Goal: Task Accomplishment & Management: Manage account settings

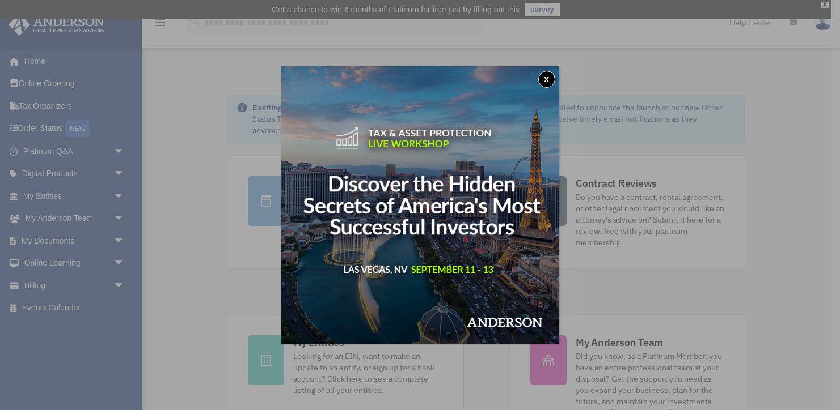
click at [550, 78] on button "x" at bounding box center [546, 79] width 17 height 17
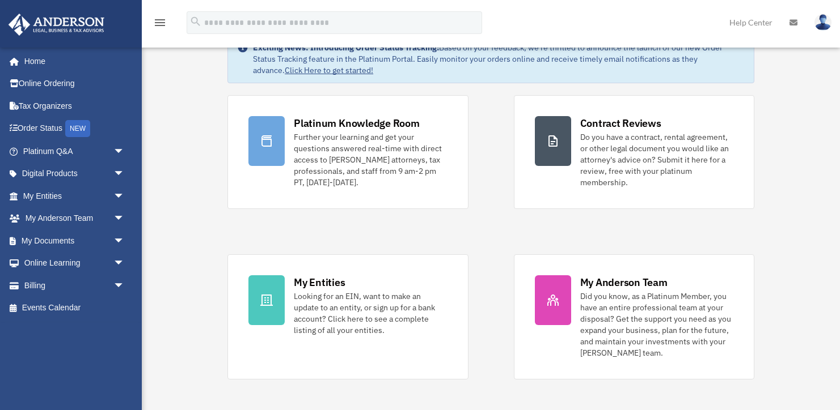
scroll to position [62, 0]
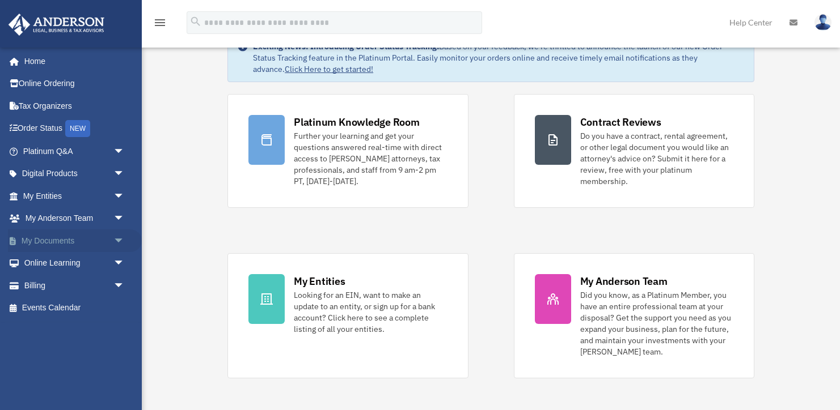
click at [53, 238] on link "My Documents arrow_drop_down" at bounding box center [75, 241] width 134 height 23
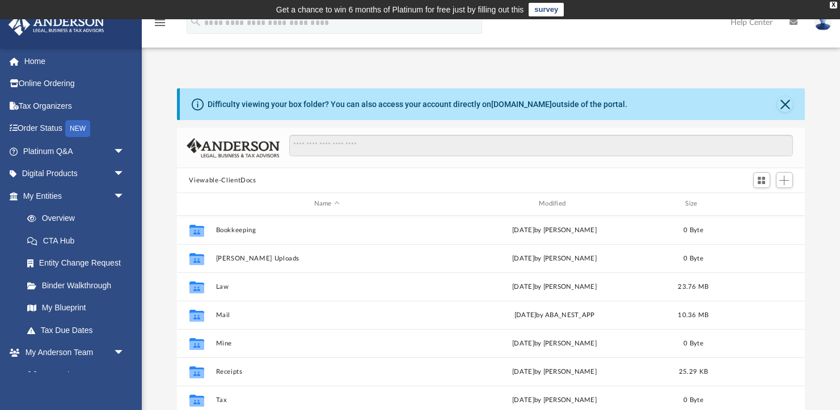
scroll to position [257, 628]
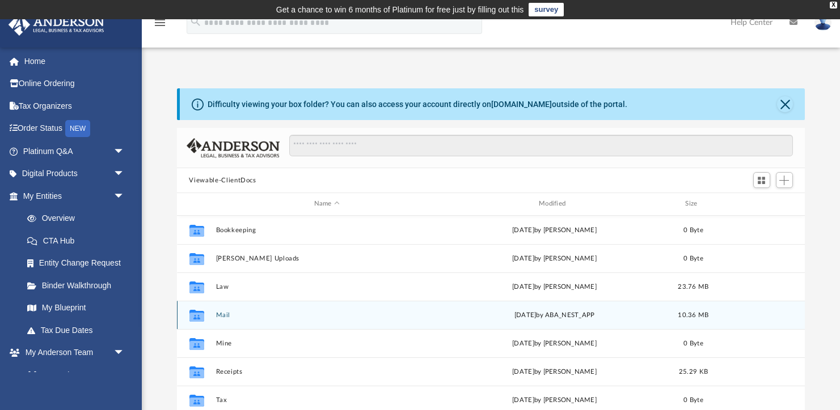
click at [221, 312] on button "Mail" at bounding box center [326, 315] width 222 height 7
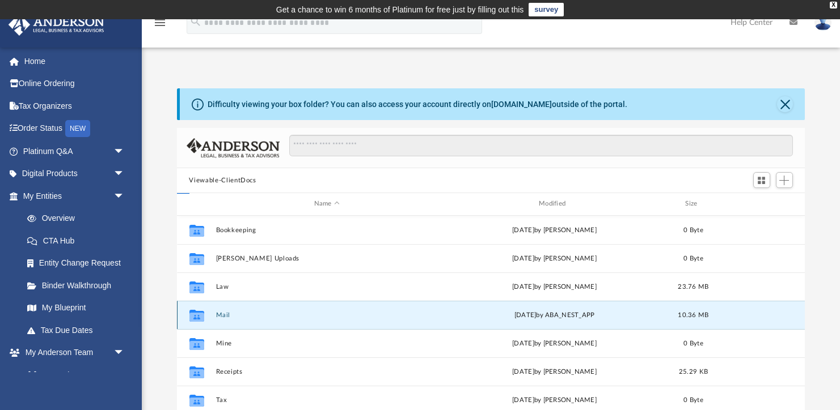
click at [221, 312] on button "Mail" at bounding box center [326, 315] width 222 height 7
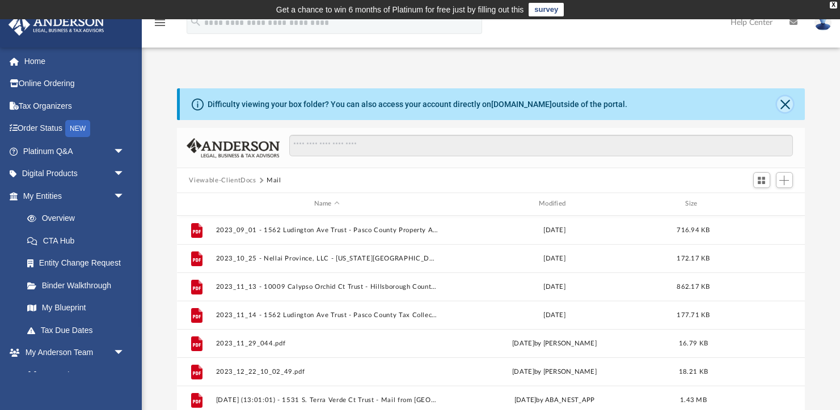
click at [786, 106] on button "Close" at bounding box center [785, 104] width 16 height 16
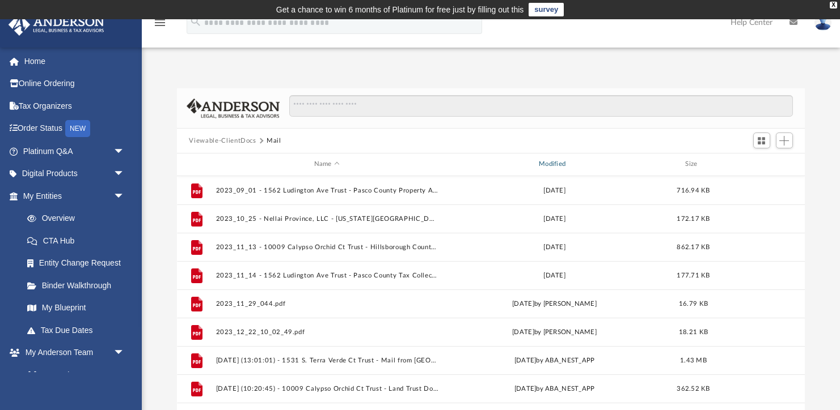
click at [553, 167] on div "Modified" at bounding box center [554, 164] width 223 height 10
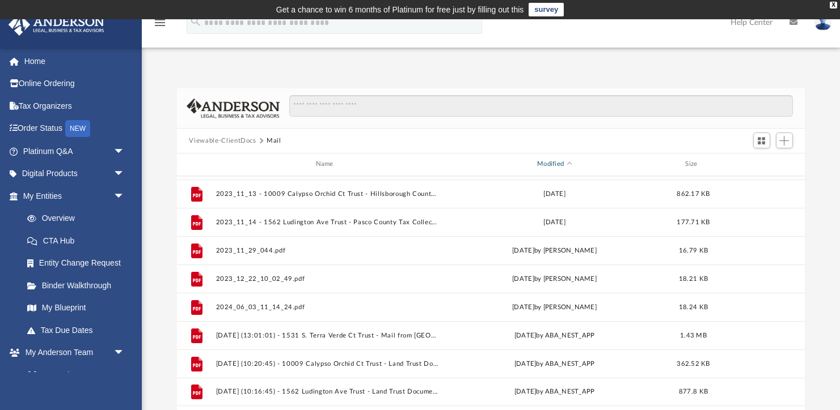
scroll to position [0, 0]
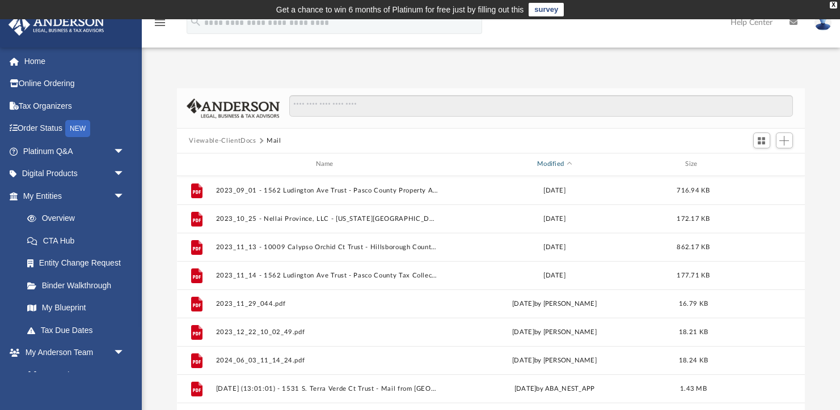
click at [557, 166] on div "Modified" at bounding box center [554, 164] width 223 height 10
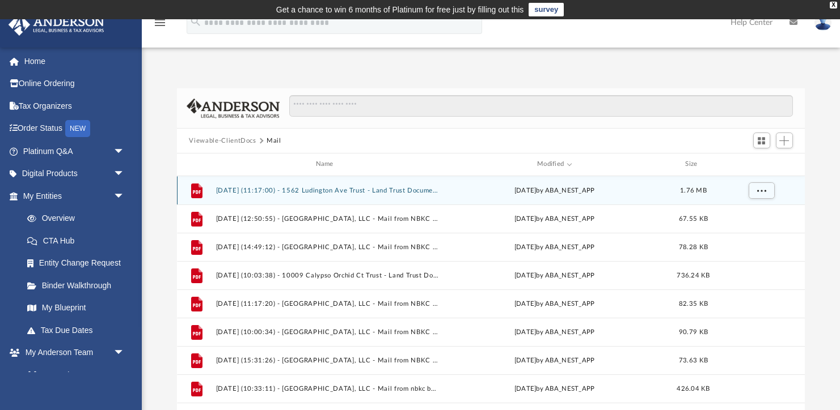
click at [342, 189] on button "2025.09.02 (11:17:00) - 1562 Ludington Ave Trust - Land Trust Documents from Mi…" at bounding box center [326, 190] width 222 height 7
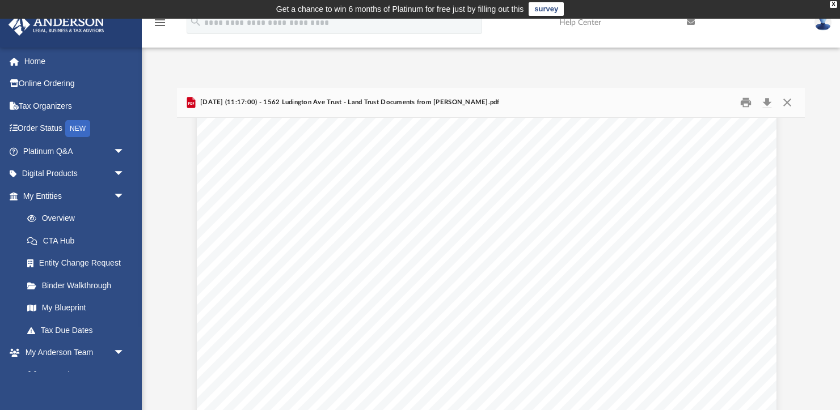
scroll to position [3585, 4]
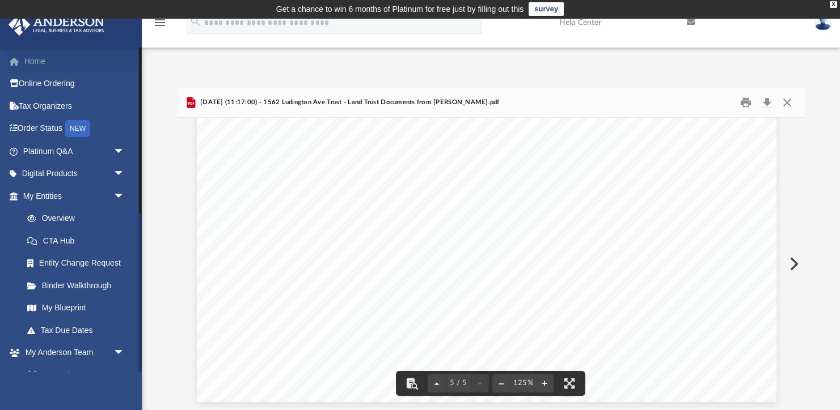
click at [35, 60] on link "Home" at bounding box center [75, 61] width 134 height 23
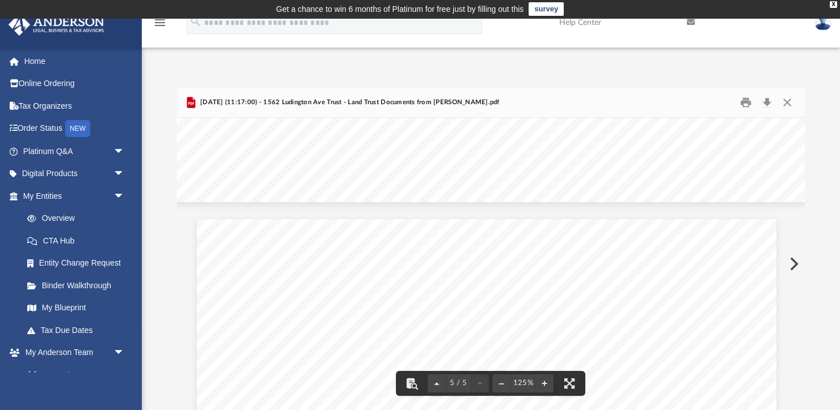
scroll to position [2919, 4]
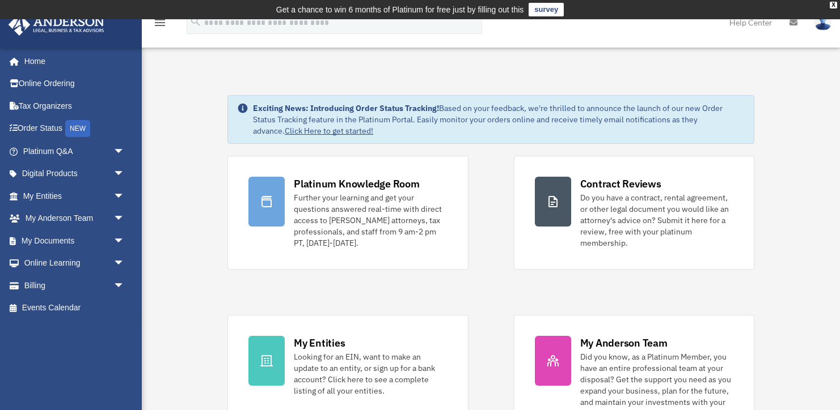
click at [823, 25] on img at bounding box center [822, 22] width 17 height 16
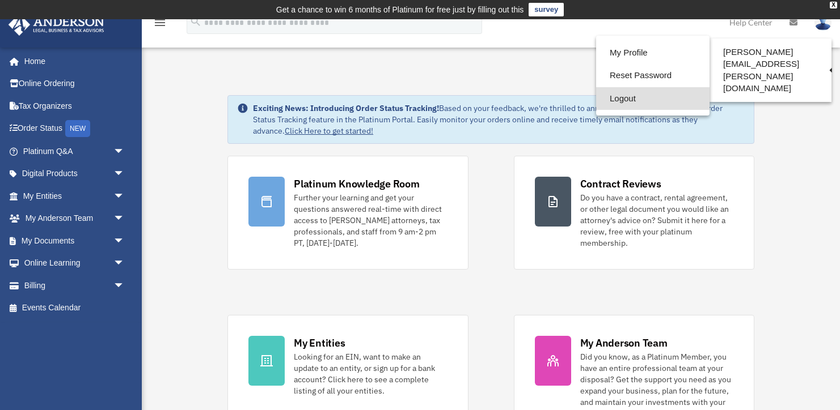
click at [620, 99] on link "Logout" at bounding box center [652, 98] width 113 height 23
